Goal: Task Accomplishment & Management: Manage account settings

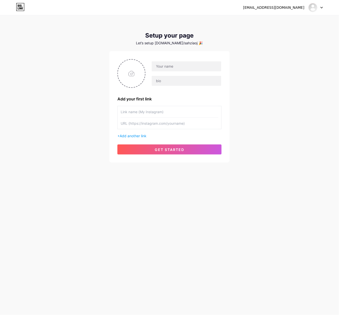
click at [269, 98] on div "sahziaojo@gmail.com Dashboard Logout Setup your page Let’s setup bio.link/sahzi…" at bounding box center [169, 89] width 339 height 178
click at [271, 114] on div "sahziaojo@gmail.com Dashboard Logout Setup your page Let’s setup bio.link/sahzi…" at bounding box center [169, 89] width 339 height 178
drag, startPoint x: 177, startPoint y: 69, endPoint x: 177, endPoint y: 72, distance: 3.0
click at [177, 69] on input "text" at bounding box center [187, 66] width 70 height 10
paste input "wazetotoslotmaxwin"
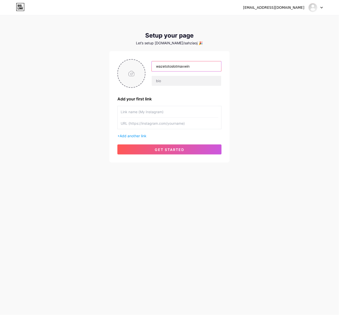
type input "wazetotoslotmaxwin"
click at [130, 73] on input "file" at bounding box center [131, 74] width 27 height 28
type input "C:\fakepath\waze_pp.png"
click at [259, 128] on div "sahziaojo@gmail.com Dashboard Logout Setup your page Let’s setup bio.link/sahzi…" at bounding box center [169, 89] width 339 height 178
click at [167, 114] on input "text" at bounding box center [170, 111] width 98 height 11
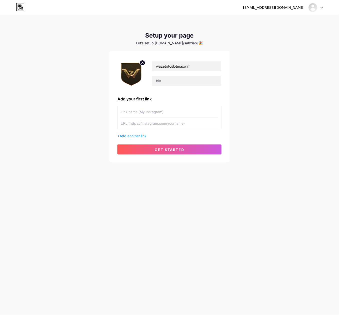
paste input "https://loginwap.gelapsekali.com/waze"
type input "https://loginwap.gelapsekali.com/waze"
click at [195, 124] on input "text" at bounding box center [170, 123] width 98 height 11
paste input "https://loginwap.gelapsekali.com/waze"
type input "https://loginwap.gelapsekali.com/waze"
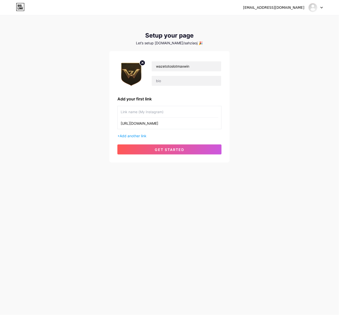
drag, startPoint x: 267, startPoint y: 121, endPoint x: 192, endPoint y: 113, distance: 75.5
click at [267, 121] on div "sahziaojo@gmail.com Dashboard Logout Setup your page Let’s setup bio.link/sahzi…" at bounding box center [169, 89] width 339 height 178
click at [146, 109] on input "text" at bounding box center [170, 111] width 98 height 11
paste input "Login WAZETOTO"
type input "Login WAZETOTO"
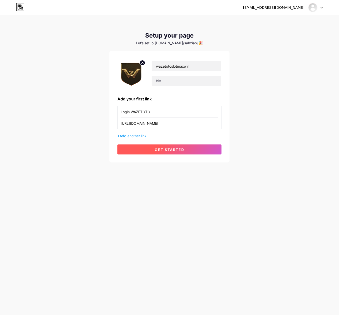
click at [163, 149] on span "get started" at bounding box center [170, 149] width 30 height 4
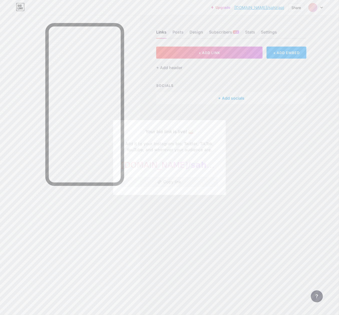
click at [187, 182] on button "Copy link" at bounding box center [169, 182] width 97 height 10
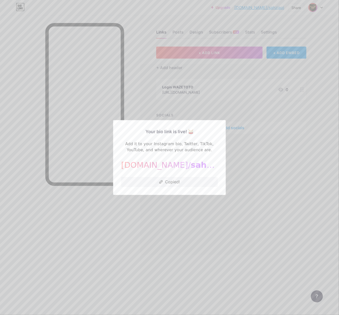
drag, startPoint x: 178, startPoint y: 183, endPoint x: 241, endPoint y: 193, distance: 63.3
click at [180, 184] on button "Copied!" at bounding box center [169, 182] width 97 height 10
click at [250, 196] on div at bounding box center [169, 157] width 339 height 315
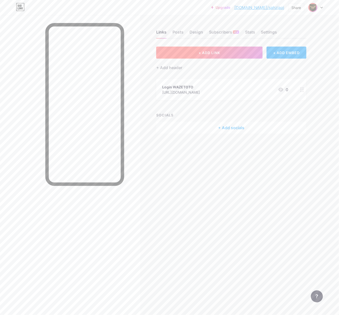
click at [212, 52] on span "+ ADD LINK" at bounding box center [210, 53] width 22 height 4
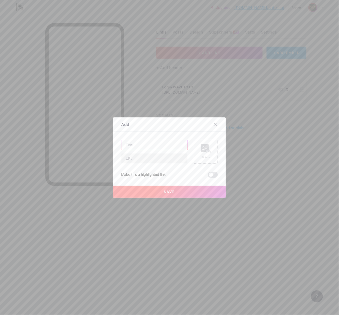
click at [156, 144] on input "text" at bounding box center [154, 145] width 66 height 10
drag, startPoint x: 163, startPoint y: 159, endPoint x: 325, endPoint y: 171, distance: 162.7
click at [164, 159] on input "text" at bounding box center [154, 158] width 66 height 10
paste input "https://daftarwap.gelapsekali.com/waze"
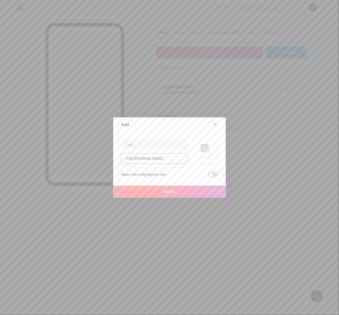
type input "https://daftarwap.gelapsekali.com/waze"
click at [176, 145] on input "text" at bounding box center [154, 145] width 66 height 10
paste input "Daftar WAZETOTO"
type input "Daftar WAZETOTO"
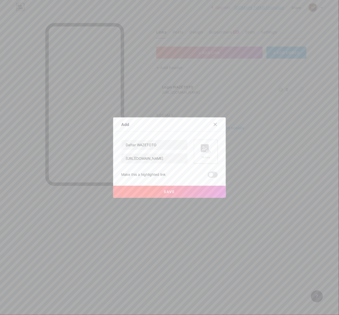
click at [202, 147] on rect at bounding box center [205, 148] width 8 height 8
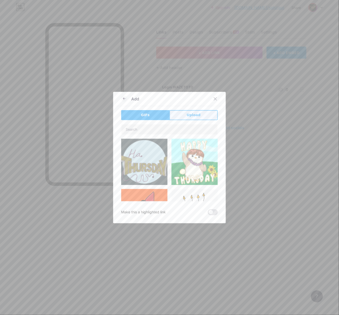
click at [180, 118] on button "Upload" at bounding box center [193, 115] width 48 height 10
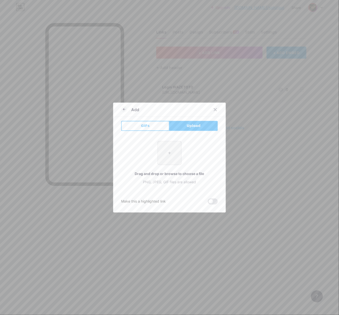
click at [167, 153] on input "file" at bounding box center [170, 153] width 24 height 24
type input "C:\fakepath\waze_pp.png"
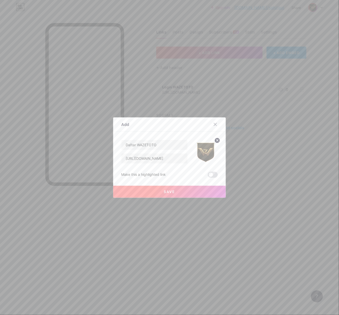
click at [182, 192] on button "Save" at bounding box center [169, 192] width 113 height 12
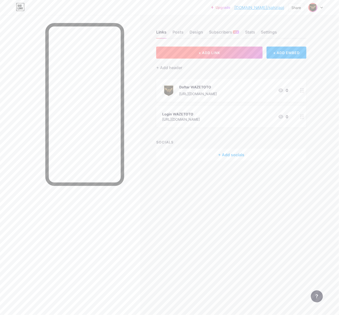
click at [209, 51] on span "+ ADD LINK" at bounding box center [210, 53] width 22 height 4
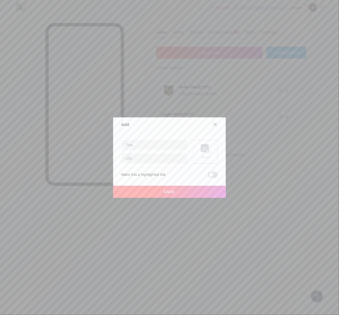
click at [201, 145] on rect at bounding box center [205, 148] width 8 height 8
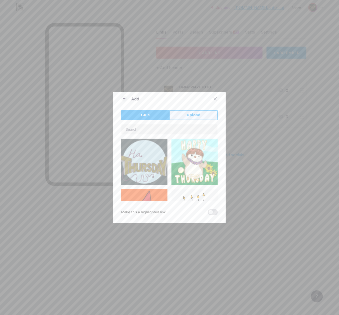
click at [194, 112] on span "Upload" at bounding box center [194, 114] width 14 height 5
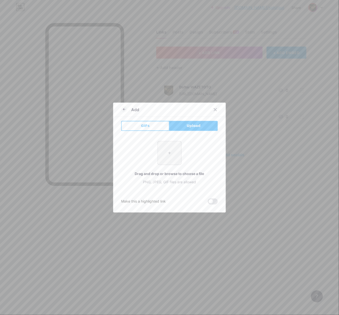
click at [184, 142] on div "+ Drag and drop or browse to choose a file PNG, JPEG, GIF files are allowed" at bounding box center [169, 163] width 97 height 44
click at [168, 153] on input "file" at bounding box center [170, 153] width 24 height 24
type input "C:\fakepath\waze_pp.png"
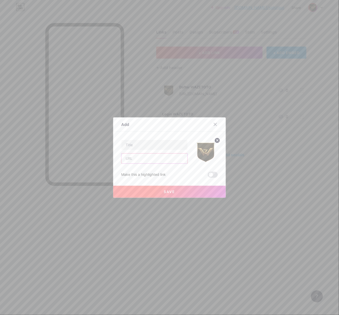
click at [142, 160] on input "text" at bounding box center [154, 158] width 66 height 10
paste input "https://rtp.gelapsekali.com/waze/"
type input "https://rtp.gelapsekali.com/waze/"
click at [144, 146] on input "text" at bounding box center [154, 145] width 66 height 10
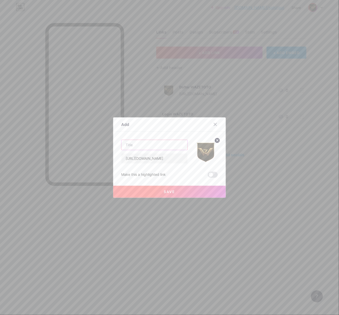
click at [156, 141] on input "text" at bounding box center [154, 145] width 66 height 10
paste input "RTP Gacor"
type input "RTP Gacor"
click at [178, 193] on button "Save" at bounding box center [169, 192] width 113 height 12
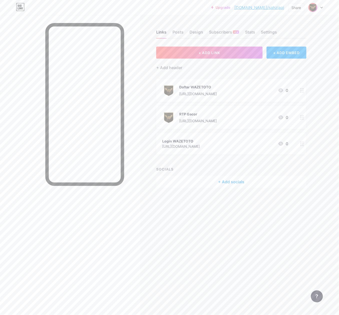
click at [189, 141] on div "Login WAZETOTO" at bounding box center [181, 140] width 38 height 5
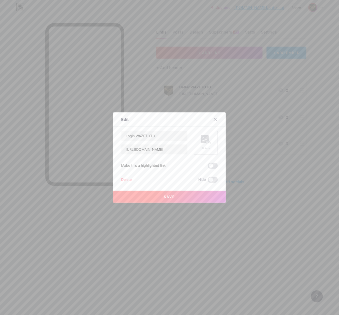
click at [201, 144] on icon at bounding box center [206, 139] width 10 height 9
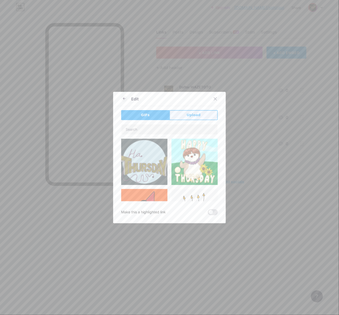
click at [184, 117] on button "Upload" at bounding box center [193, 115] width 48 height 10
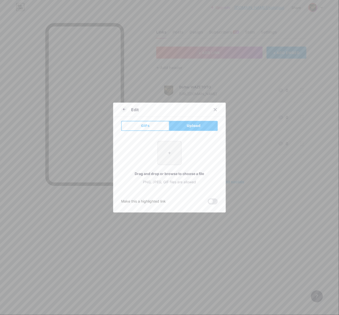
click at [160, 158] on input "file" at bounding box center [170, 153] width 24 height 24
type input "C:\fakepath\waze_pp.png"
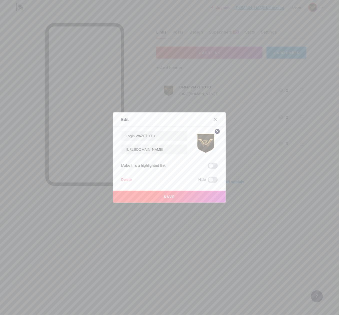
click at [177, 197] on button "Save" at bounding box center [169, 197] width 113 height 12
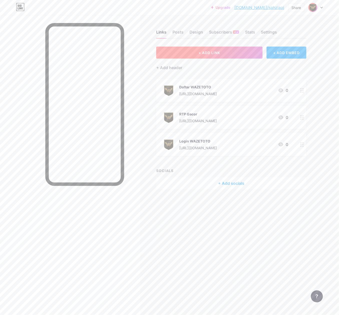
click at [217, 55] on button "+ ADD LINK" at bounding box center [209, 53] width 106 height 12
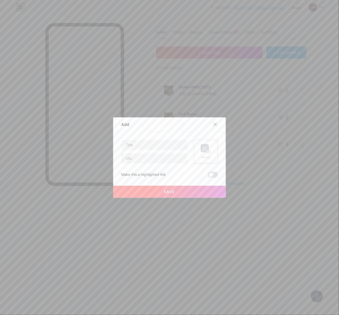
click at [272, 213] on div at bounding box center [169, 157] width 339 height 315
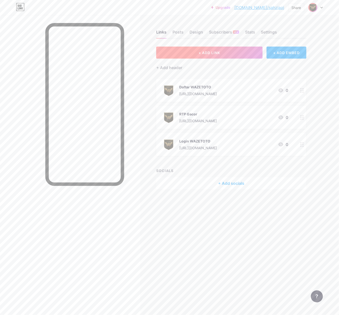
click at [208, 56] on button "+ ADD LINK" at bounding box center [209, 53] width 106 height 12
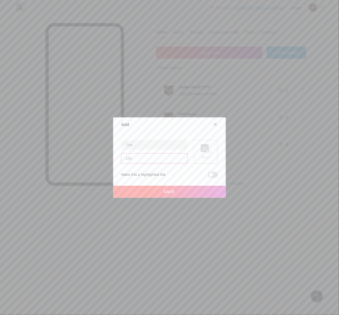
drag, startPoint x: 152, startPoint y: 157, endPoint x: 165, endPoint y: 158, distance: 13.1
click at [152, 157] on input "text" at bounding box center [154, 158] width 66 height 10
paste input "https://livebola.gelapsekali.com/"
type input "https://livebola.gelapsekali.com/"
drag, startPoint x: 138, startPoint y: 146, endPoint x: 160, endPoint y: 148, distance: 22.1
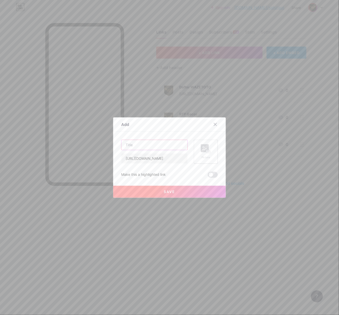
click at [138, 146] on input "text" at bounding box center [154, 145] width 66 height 10
paste input "Live Bola"
type input "Live Bola"
click at [207, 151] on rect at bounding box center [209, 151] width 4 height 3
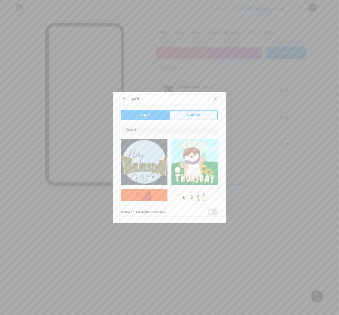
click at [198, 116] on button "Upload" at bounding box center [193, 115] width 48 height 10
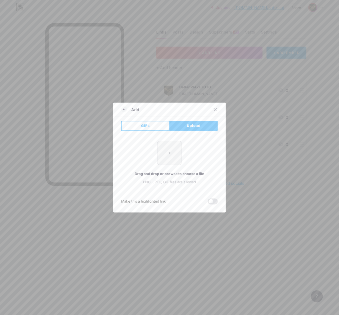
click at [174, 146] on input "file" at bounding box center [170, 153] width 24 height 24
type input "C:\fakepath\waze_pp.png"
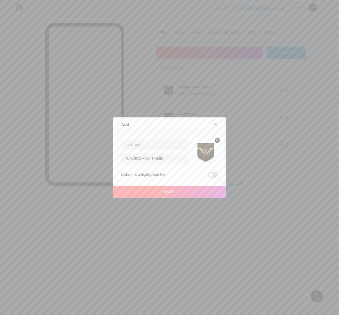
click at [179, 191] on button "Save" at bounding box center [169, 192] width 113 height 12
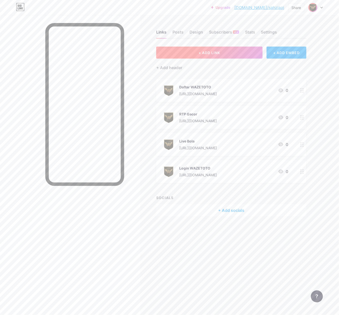
click at [205, 57] on button "+ ADD LINK" at bounding box center [209, 53] width 106 height 12
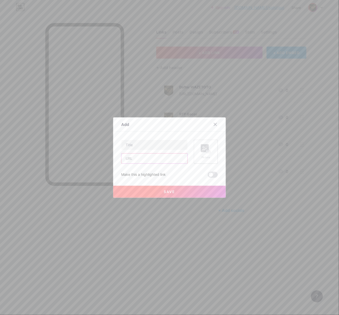
click at [143, 160] on input "text" at bounding box center [154, 158] width 66 height 10
paste input "https://facebooklxgroup.gelapsekali.com/"
type input "https://facebooklxgroup.gelapsekali.com/"
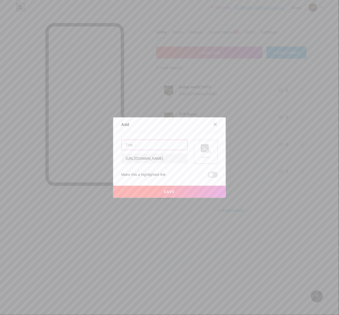
click at [173, 146] on input "text" at bounding box center [154, 145] width 66 height 10
paste input "Group Facebook"
type input "Group Facebook"
click at [220, 151] on div "Add Content YouTube Play YouTube video without leaving your page. ADD Vimeo Pla…" at bounding box center [169, 157] width 113 height 80
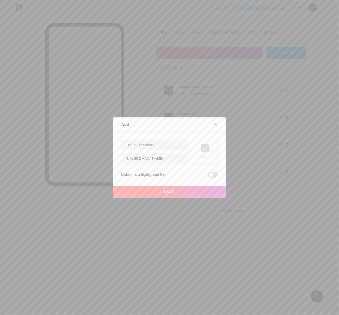
click at [208, 150] on rect at bounding box center [208, 151] width 5 height 3
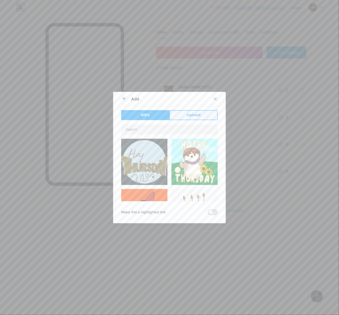
click at [190, 118] on button "Upload" at bounding box center [193, 115] width 48 height 10
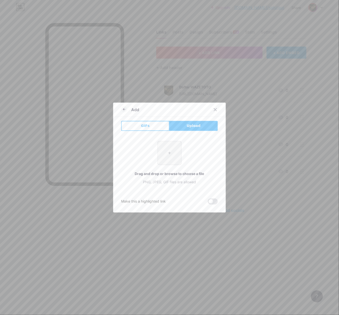
click at [165, 159] on input "file" at bounding box center [170, 153] width 24 height 24
type input "C:\fakepath\waze_pp.png"
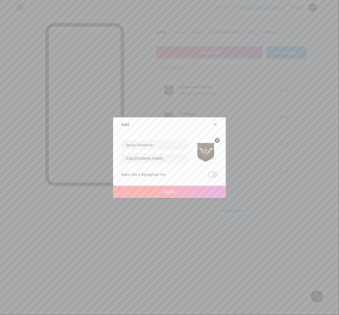
click at [185, 193] on button "Save" at bounding box center [169, 192] width 113 height 12
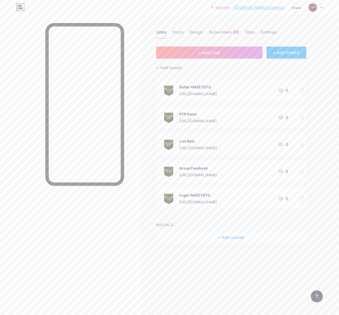
click at [311, 212] on div "Links Posts Design Subscribers NEW Stats Settings + ADD LINK + ADD EMBED + Add …" at bounding box center [163, 141] width 327 height 253
click at [224, 49] on button "+ ADD LINK" at bounding box center [209, 53] width 106 height 12
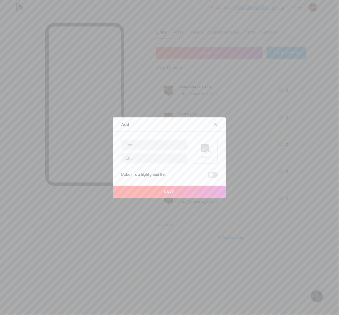
click at [207, 153] on div "Picture" at bounding box center [206, 151] width 10 height 15
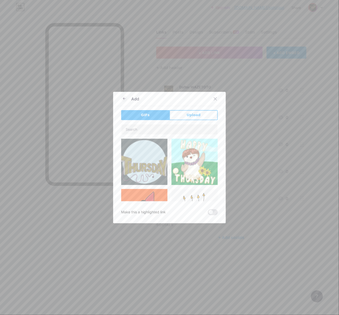
click at [207, 106] on div "Add" at bounding box center [169, 100] width 113 height 12
click at [199, 112] on button "Upload" at bounding box center [193, 115] width 48 height 10
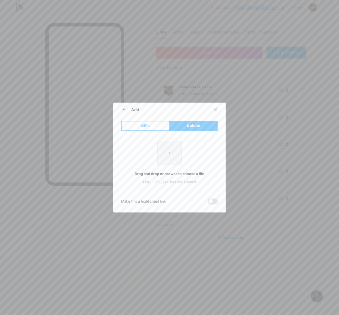
click at [176, 154] on input "file" at bounding box center [170, 153] width 24 height 24
type input "C:\fakepath\waze_pp.png"
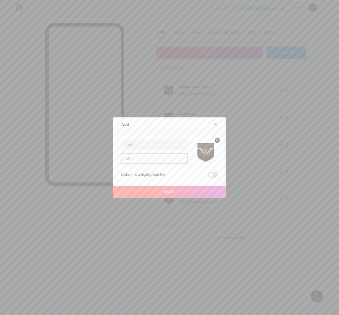
click at [151, 159] on input "text" at bounding box center [154, 158] width 66 height 10
paste input "https://whatsapp.gelapsekali.com/waze"
type input "https://whatsapp.gelapsekali.com/waze"
click at [153, 147] on input "text" at bounding box center [154, 145] width 66 height 10
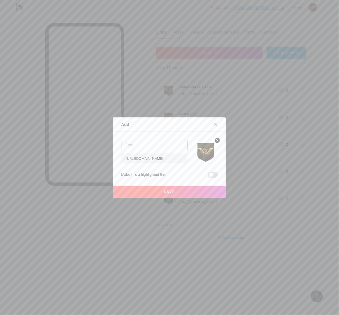
scroll to position [0, 0]
click at [181, 150] on div "https://whatsapp.gelapsekali.com/waze" at bounding box center [154, 152] width 67 height 24
click at [181, 148] on input "text" at bounding box center [154, 145] width 66 height 10
paste input "WhatsApp"
type input "WhatsApp"
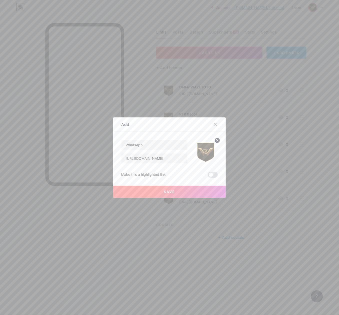
click at [179, 189] on button "Save" at bounding box center [169, 192] width 113 height 12
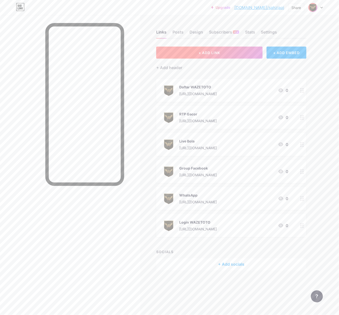
click at [202, 49] on button "+ ADD LINK" at bounding box center [209, 53] width 106 height 12
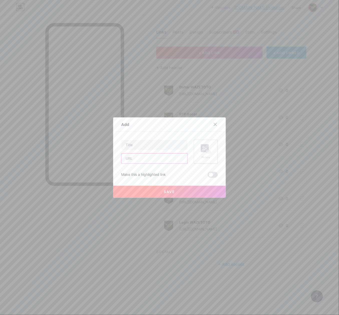
click at [155, 157] on input "text" at bounding box center [154, 158] width 66 height 10
paste input "https://telegram.gelapsekali.com/waze"
type input "https://telegram.gelapsekali.com/waze"
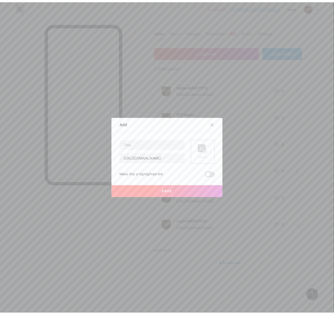
scroll to position [0, 0]
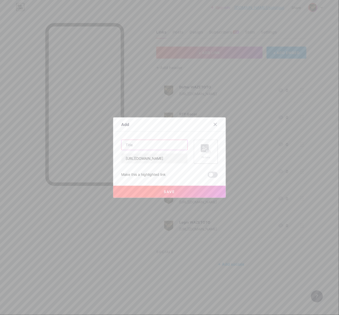
drag, startPoint x: 144, startPoint y: 148, endPoint x: 148, endPoint y: 149, distance: 3.8
click at [144, 148] on input "text" at bounding box center [154, 145] width 66 height 10
paste input "Telegram"
type input "Telegram"
click at [209, 152] on div "Picture" at bounding box center [206, 152] width 24 height 24
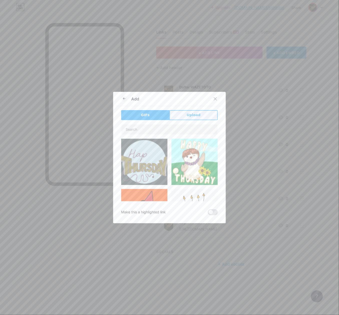
click at [195, 115] on span "Upload" at bounding box center [194, 114] width 14 height 5
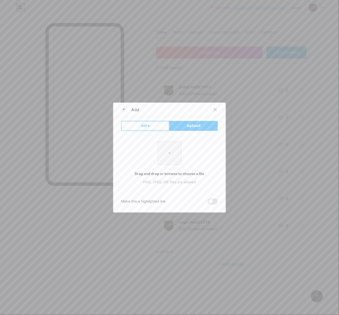
click at [176, 156] on input "file" at bounding box center [170, 153] width 24 height 24
type input "C:\fakepath\waze_pp.png"
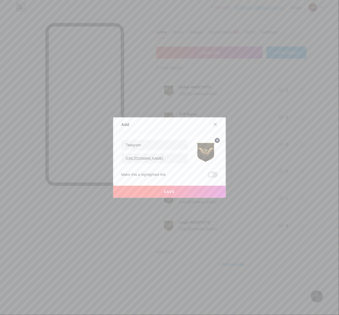
click at [192, 190] on button "Save" at bounding box center [169, 192] width 113 height 12
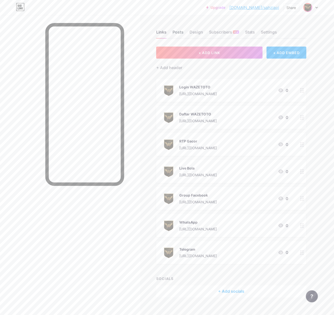
click at [179, 31] on div "Posts" at bounding box center [177, 33] width 11 height 9
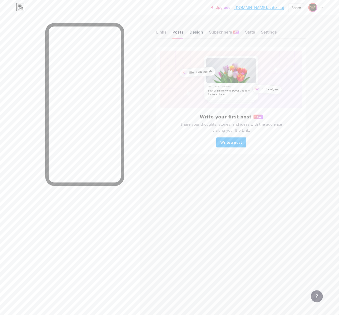
click at [195, 34] on div "Design" at bounding box center [196, 33] width 14 height 9
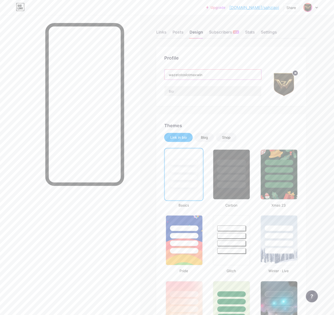
click at [197, 78] on input "wazetotoslotmaxwin" at bounding box center [212, 75] width 97 height 10
paste input "WAZETOTO Situs Slot Server Thailand Super Gacor"
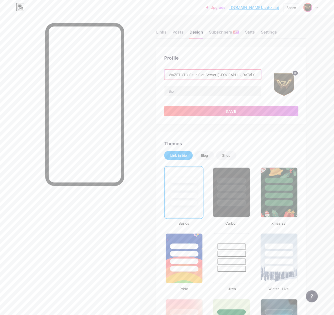
type input "WAZETOTO Situs Slot Server Thailand Super Gacor"
click at [188, 94] on input "text" at bounding box center [212, 91] width 97 height 10
paste input "WAZETOTO adalah situs slot server Thailand super gacor dengan peluang jackpot b…"
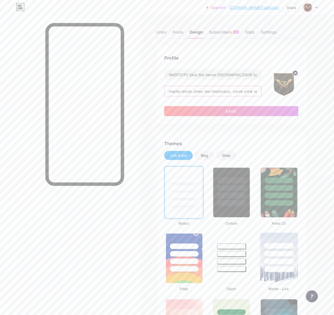
type input "WAZETOTO adalah situs slot server Thailand super gacor dengan peluang jackpot b…"
click at [270, 246] on div at bounding box center [278, 246] width 29 height 6
click at [270, 246] on div at bounding box center [279, 247] width 29 height 6
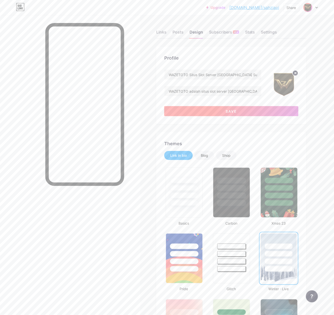
click at [215, 111] on button "Save" at bounding box center [231, 111] width 134 height 10
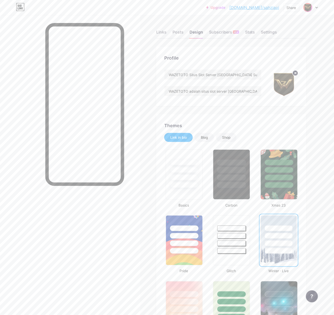
click at [279, 32] on div "Links Posts Design Subscribers NEW Stats Settings" at bounding box center [231, 30] width 150 height 18
click at [276, 32] on div "Settings" at bounding box center [269, 33] width 16 height 9
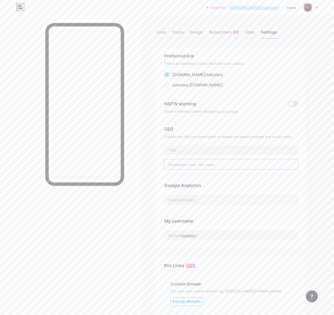
click at [192, 165] on input "text" at bounding box center [231, 164] width 134 height 10
paste input "WAZETOTO adalah situs slot server Thailand super gacor dengan peluang jackpot b…"
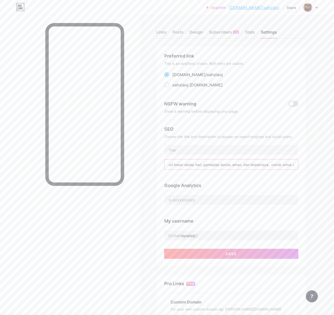
type input "WAZETOTO adalah situs slot server Thailand super gacor dengan peluang jackpot b…"
click at [179, 150] on input "text" at bounding box center [231, 150] width 134 height 10
paste input "WAZETOTO Situs Slot Server Thailand Super Gacor"
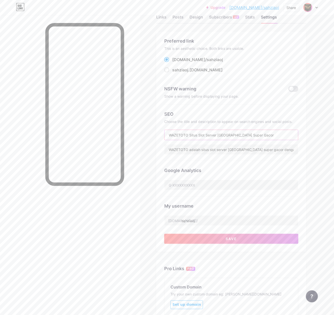
scroll to position [33, 0]
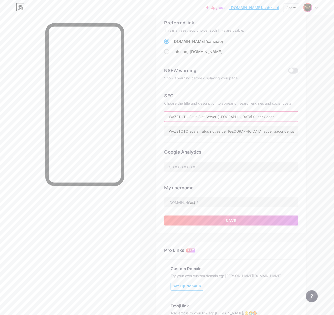
type input "WAZETOTO Situs Slot Server Thailand Super Gacor"
click at [243, 203] on input "sahziaoj" at bounding box center [231, 202] width 134 height 10
paste input "wazetotoslotmaxwin"
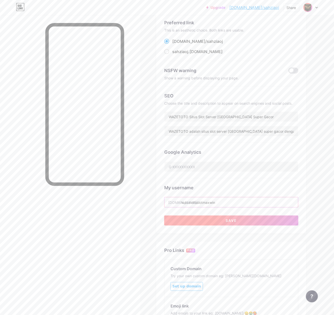
type input "wazetotoslotmaxwin"
click at [241, 218] on button "Save" at bounding box center [231, 221] width 134 height 10
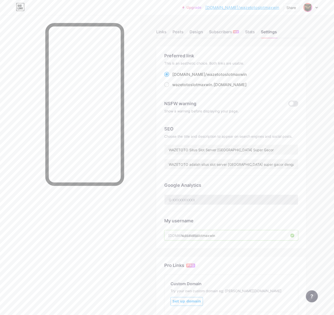
scroll to position [0, 0]
drag, startPoint x: 173, startPoint y: 10, endPoint x: 213, endPoint y: 13, distance: 39.4
click at [175, 10] on div "Upgrade bio.link/wazeto... bio.link/wazetotoslotmaxwin Share Switch accounts WA…" at bounding box center [167, 7] width 334 height 9
click at [252, 4] on div "Upgrade bio.link/wazeto... bio.link/wazetotoslotmaxwin" at bounding box center [230, 7] width 97 height 9
click at [161, 31] on div "Links" at bounding box center [161, 33] width 10 height 9
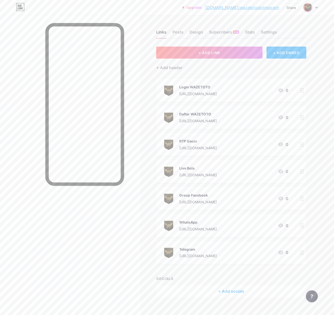
click at [255, 7] on link "bio.link/wazetotoslotmaxwin" at bounding box center [242, 8] width 74 height 6
click at [310, 5] on img at bounding box center [308, 8] width 8 height 8
click at [272, 69] on li "Logout" at bounding box center [287, 71] width 62 height 14
